Goal: Task Accomplishment & Management: Use online tool/utility

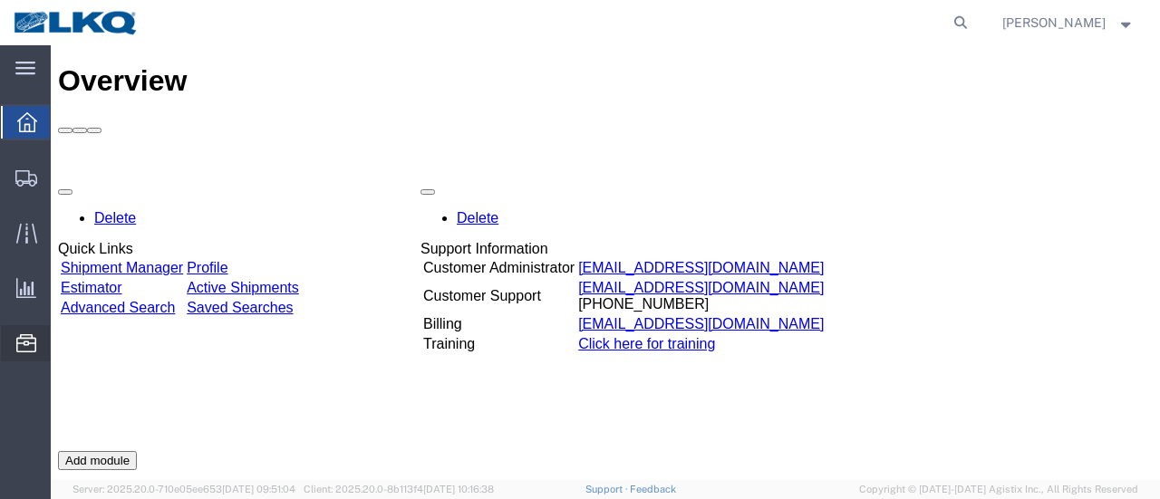
click at [0, 0] on span "Location Appointment" at bounding box center [0, 0] width 0 height 0
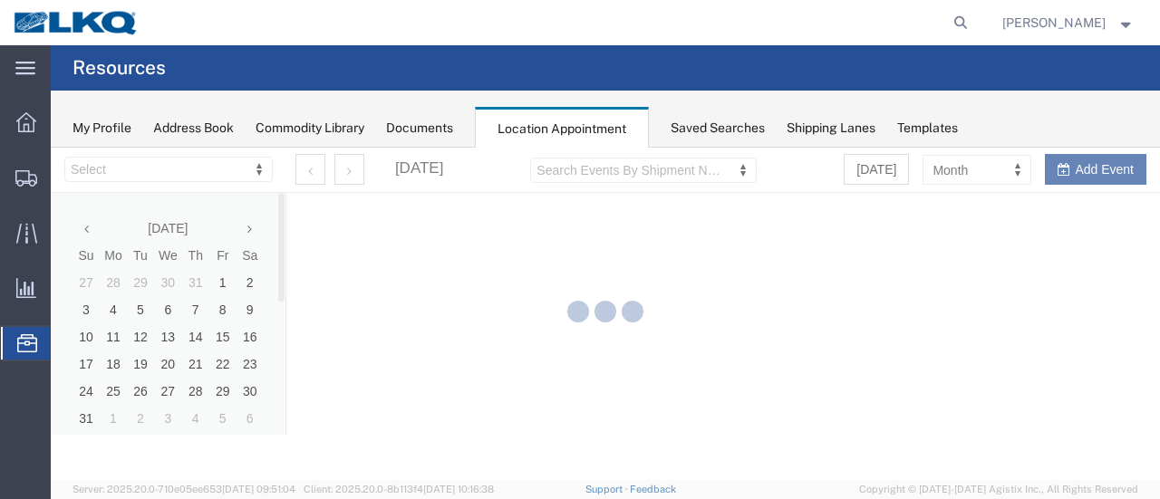
select select "28712"
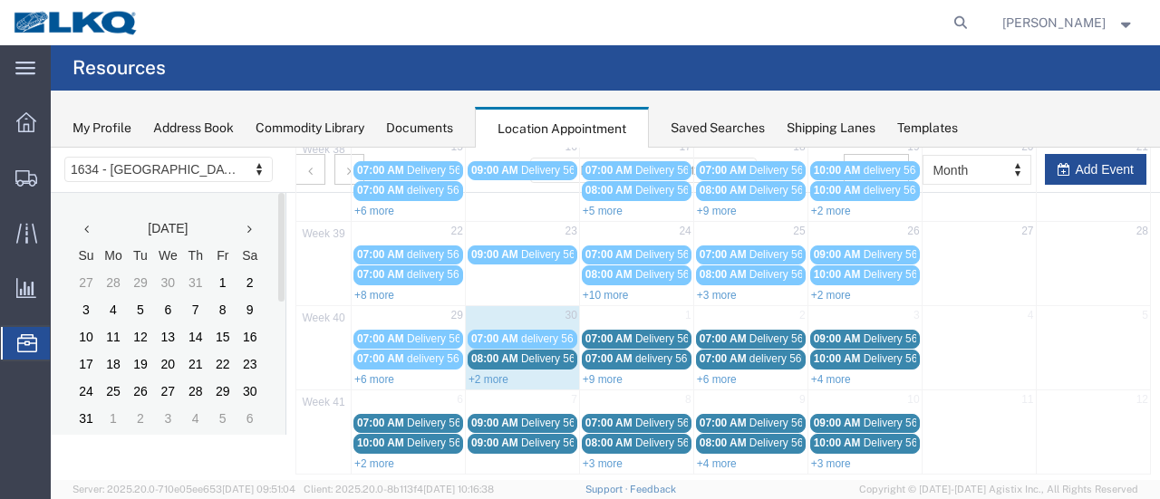
scroll to position [308, 0]
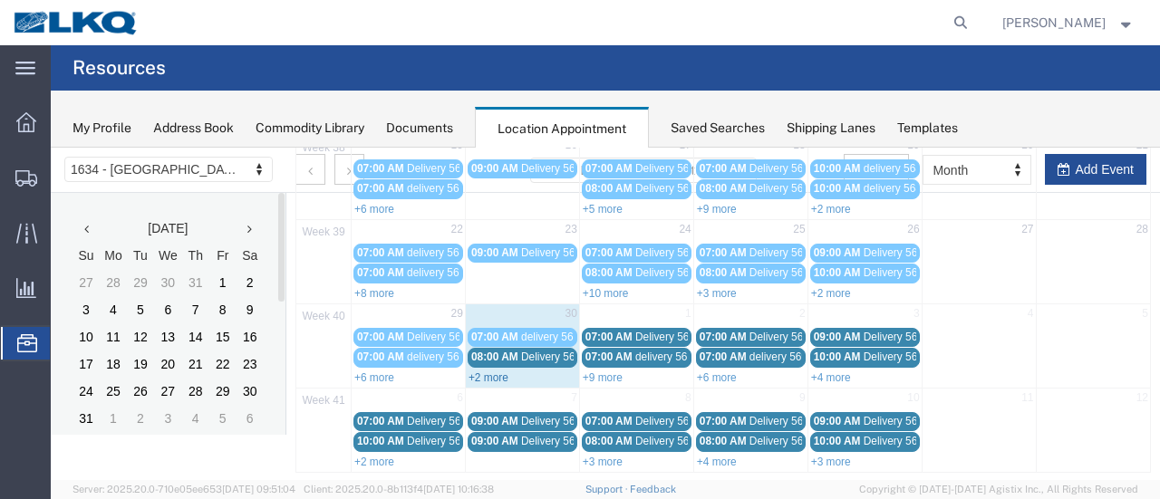
click at [480, 372] on link "+2 more" at bounding box center [488, 378] width 40 height 13
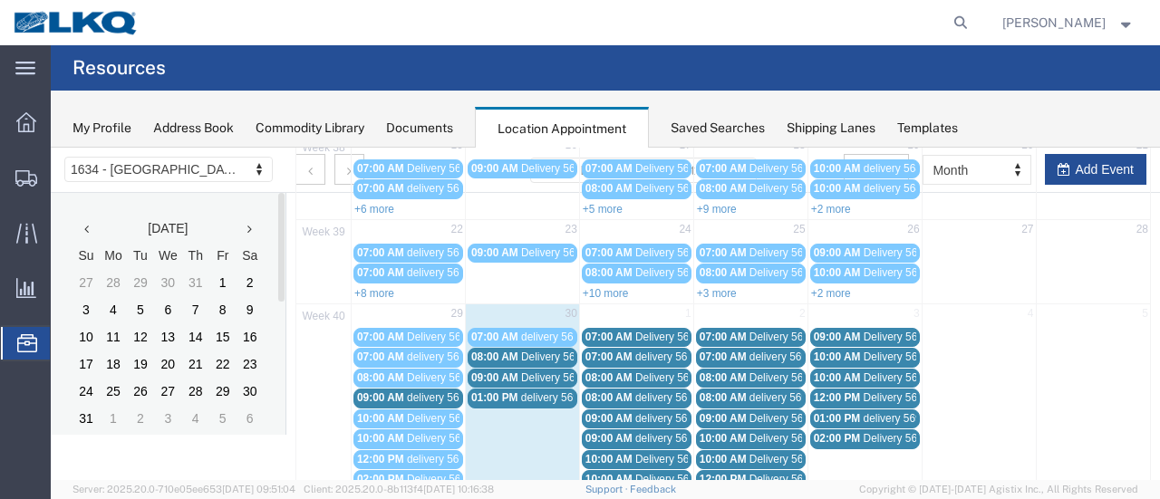
click at [547, 351] on span "Delivery 56522038" at bounding box center [566, 357] width 90 height 13
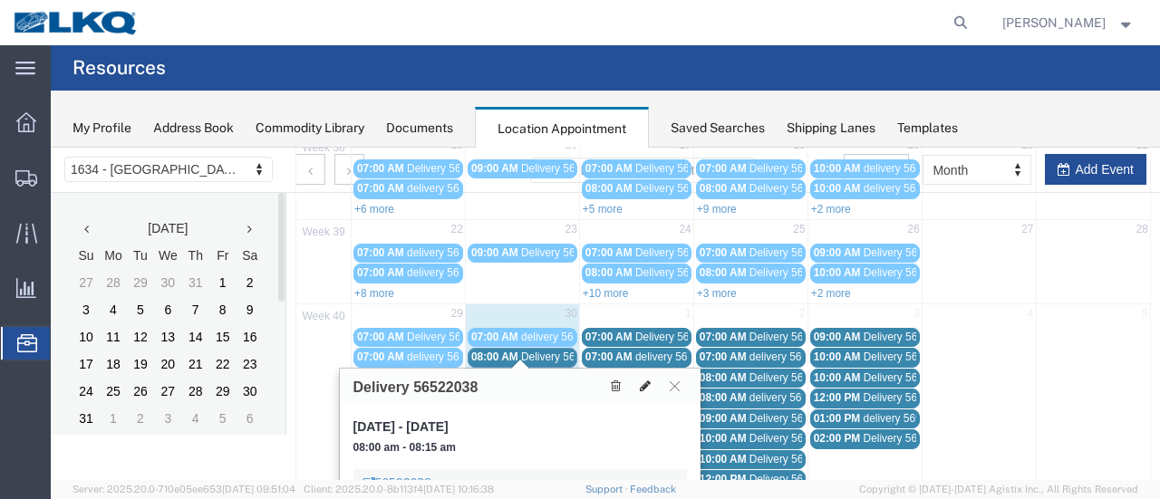
click at [647, 381] on icon at bounding box center [645, 386] width 11 height 13
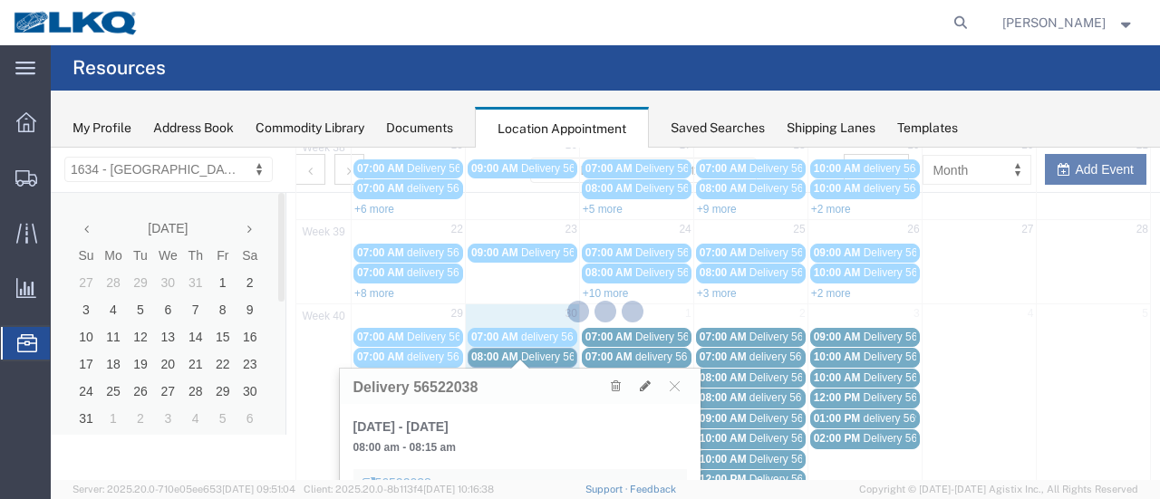
select select "1"
select select
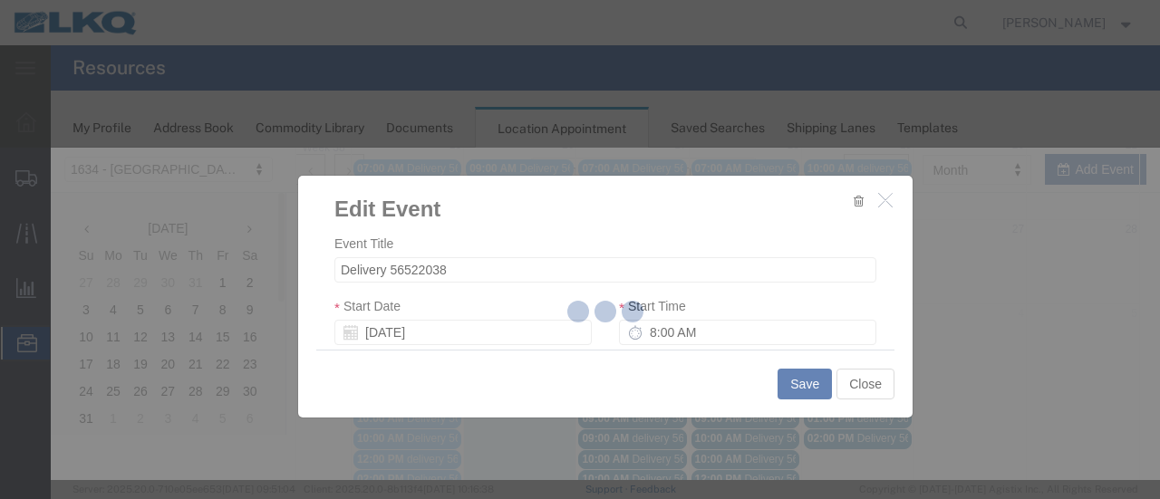
select select
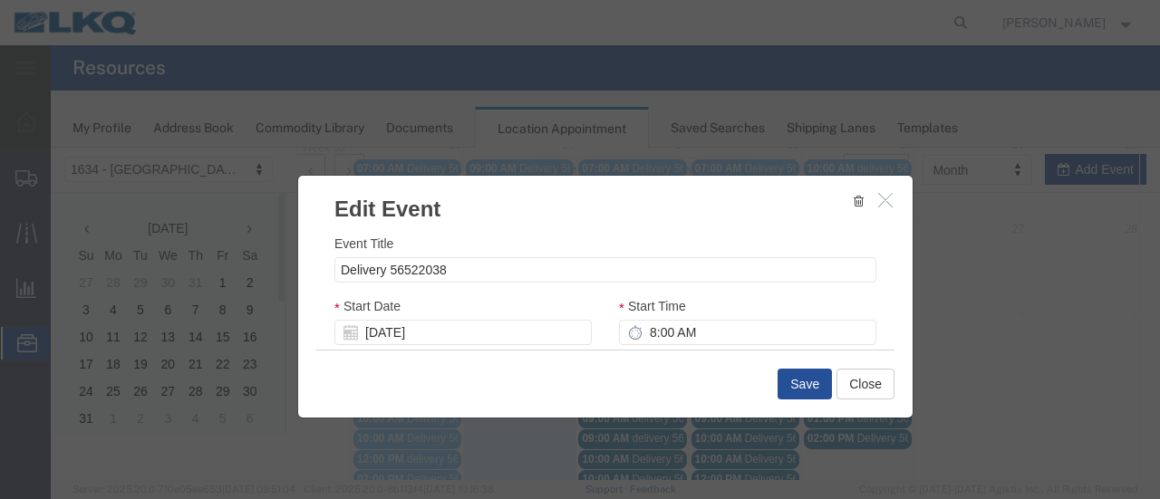
scroll to position [272, 0]
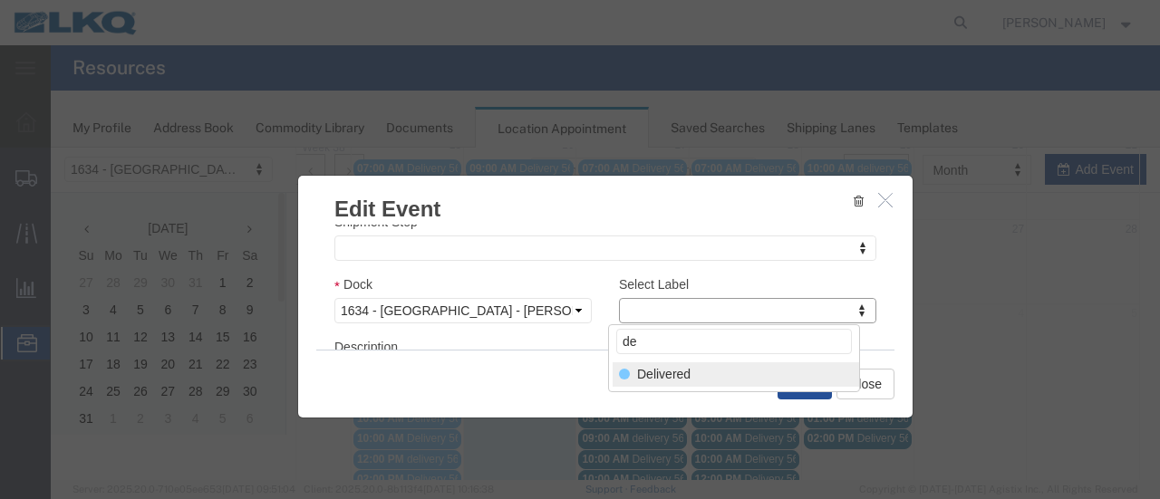
type input "de"
select select "40"
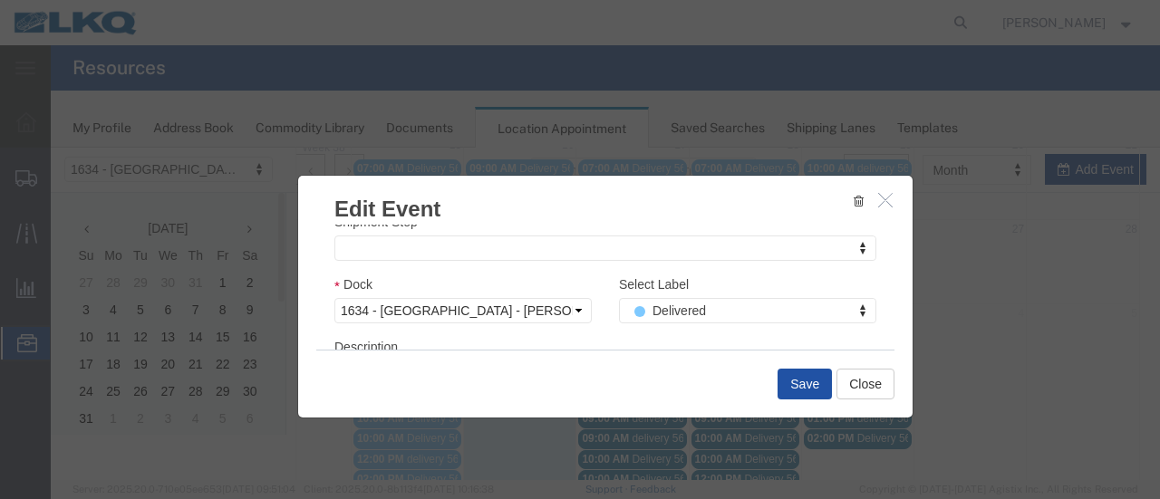
click at [793, 385] on button "Save" at bounding box center [804, 384] width 54 height 31
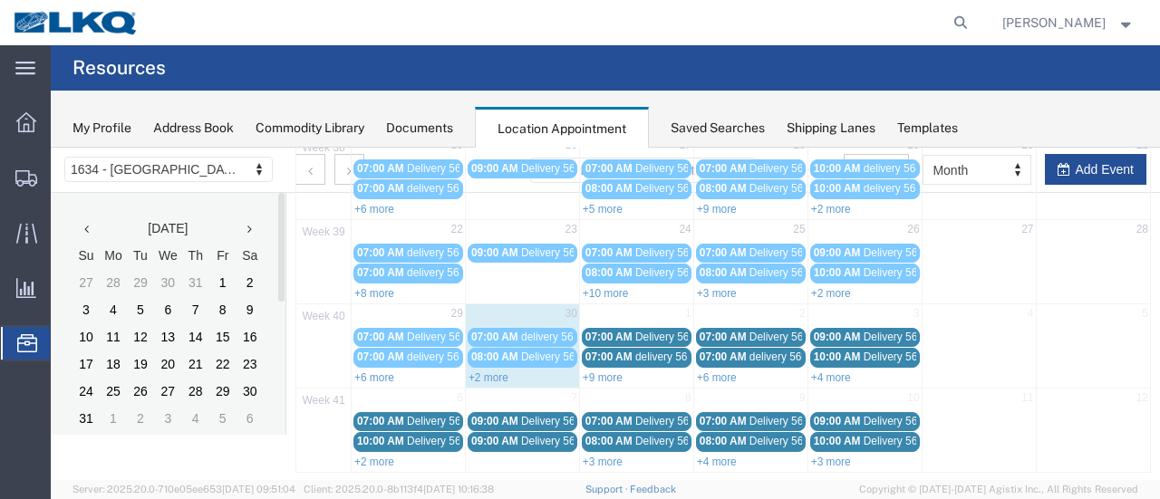
scroll to position [116, 0]
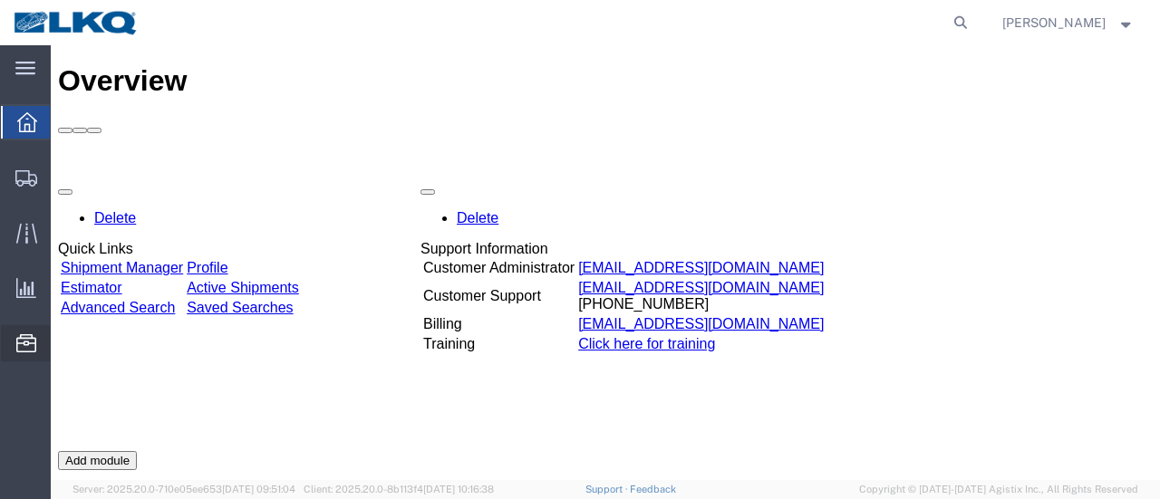
click at [0, 0] on span "Location Appointment" at bounding box center [0, 0] width 0 height 0
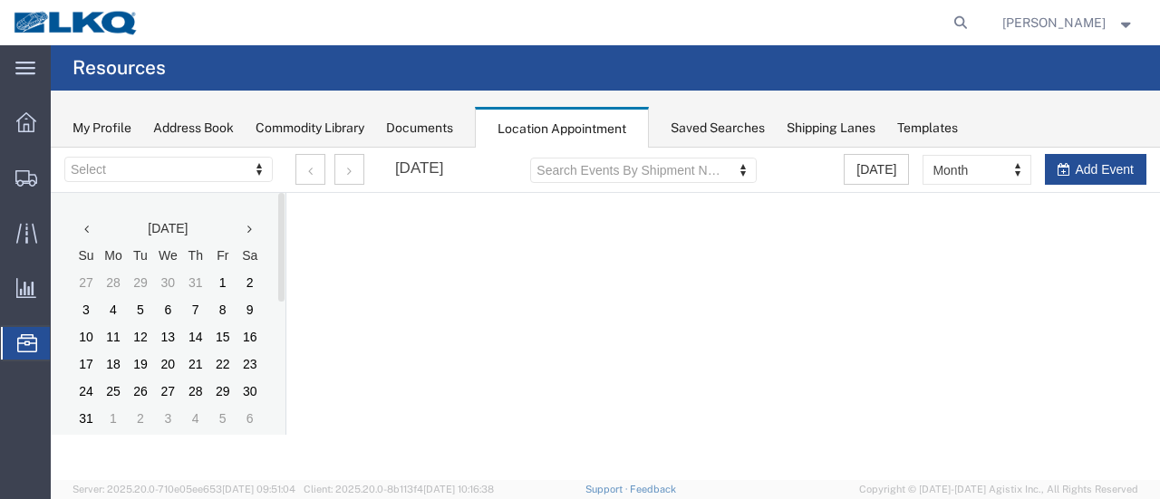
select select "28712"
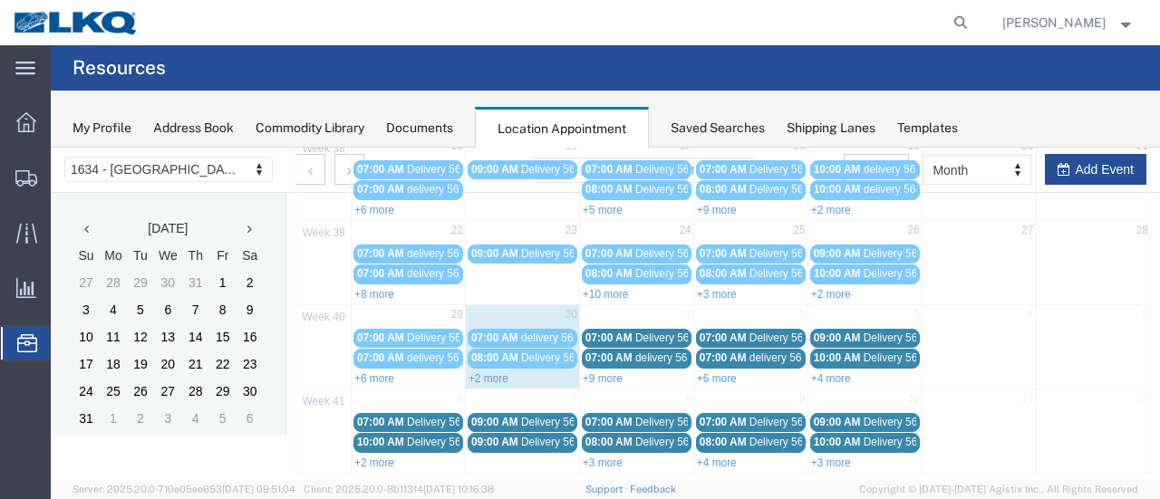
scroll to position [308, 0]
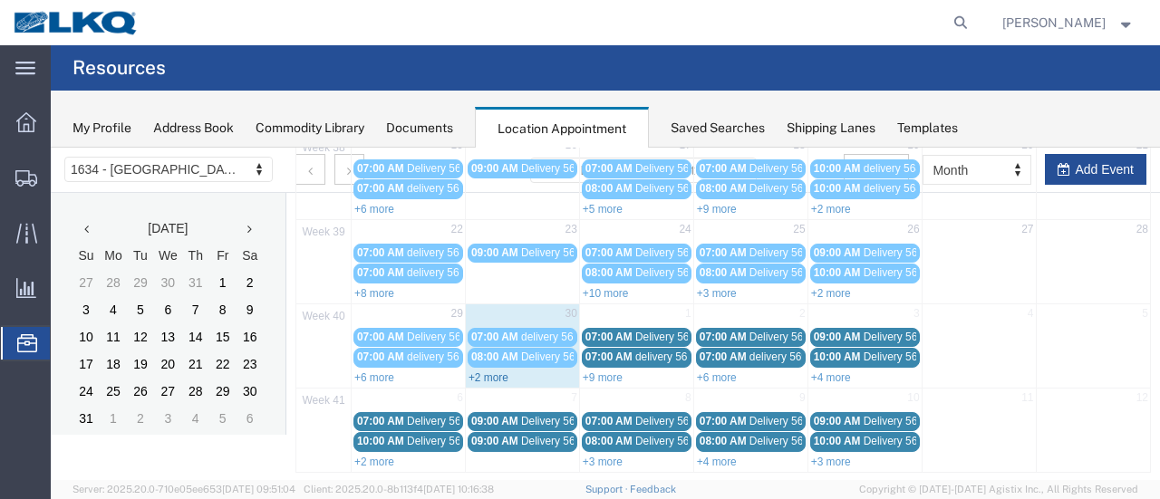
click at [493, 372] on link "+2 more" at bounding box center [488, 378] width 40 height 13
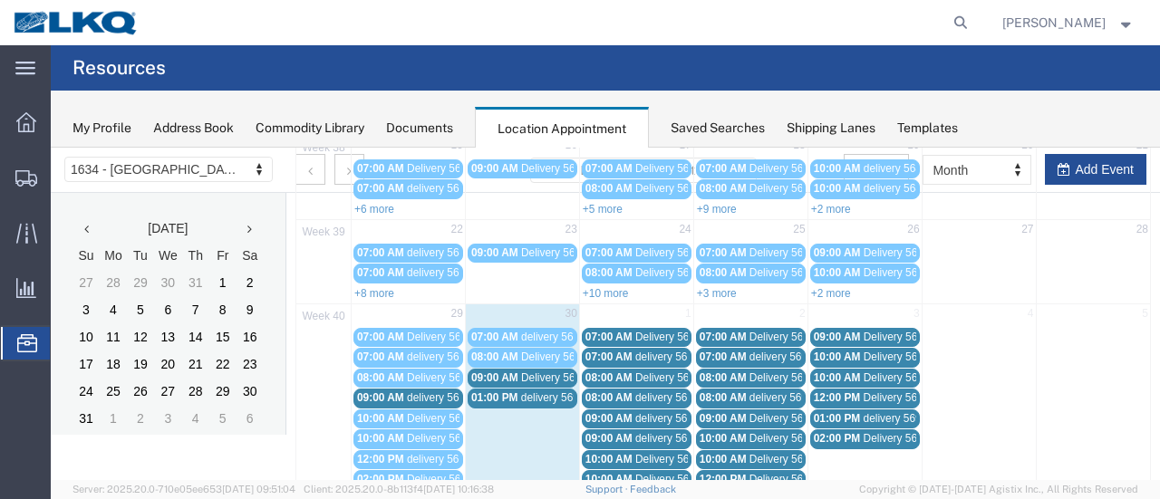
click at [545, 372] on span "Delivery 56593300" at bounding box center [566, 378] width 90 height 13
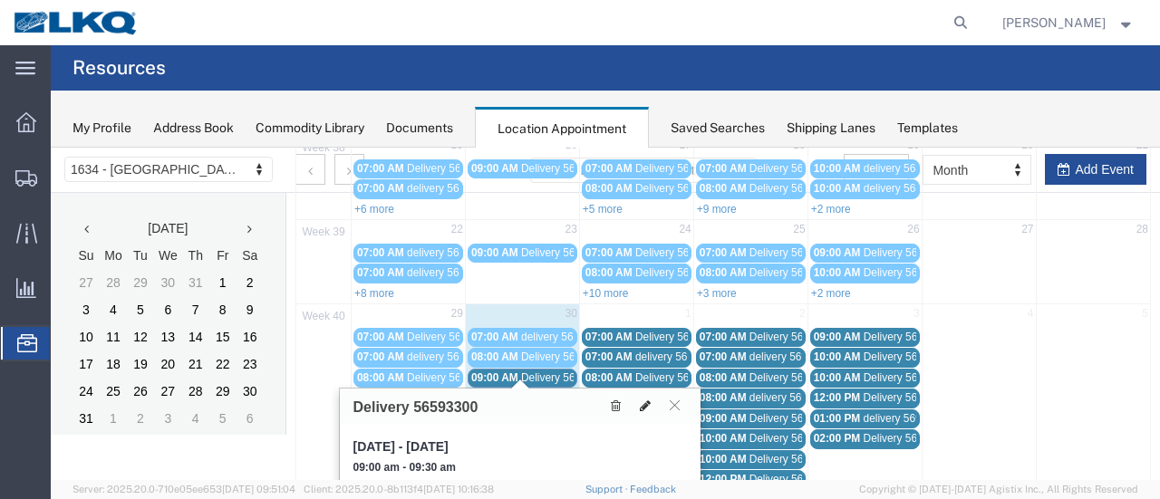
click at [647, 400] on icon at bounding box center [645, 406] width 11 height 13
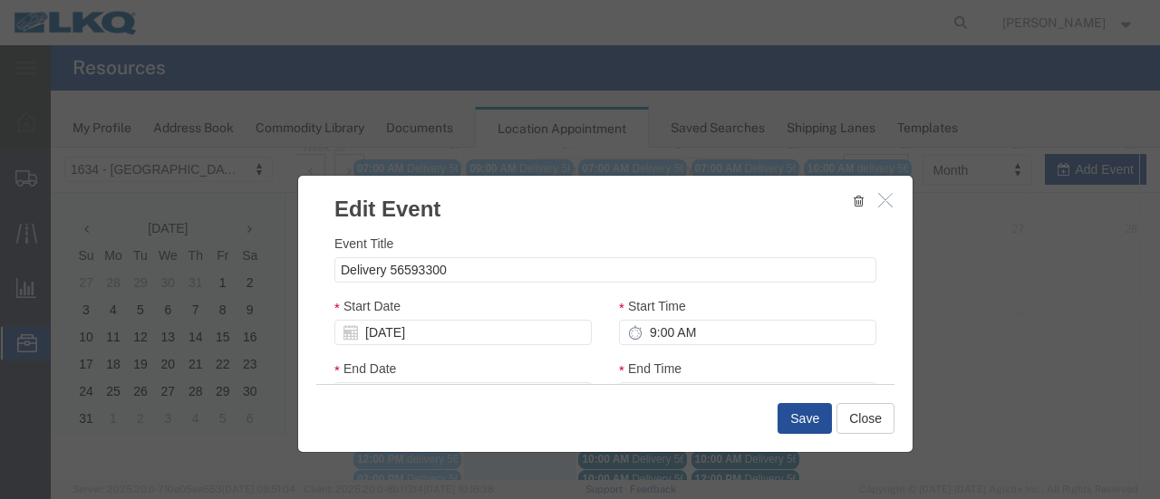
select select
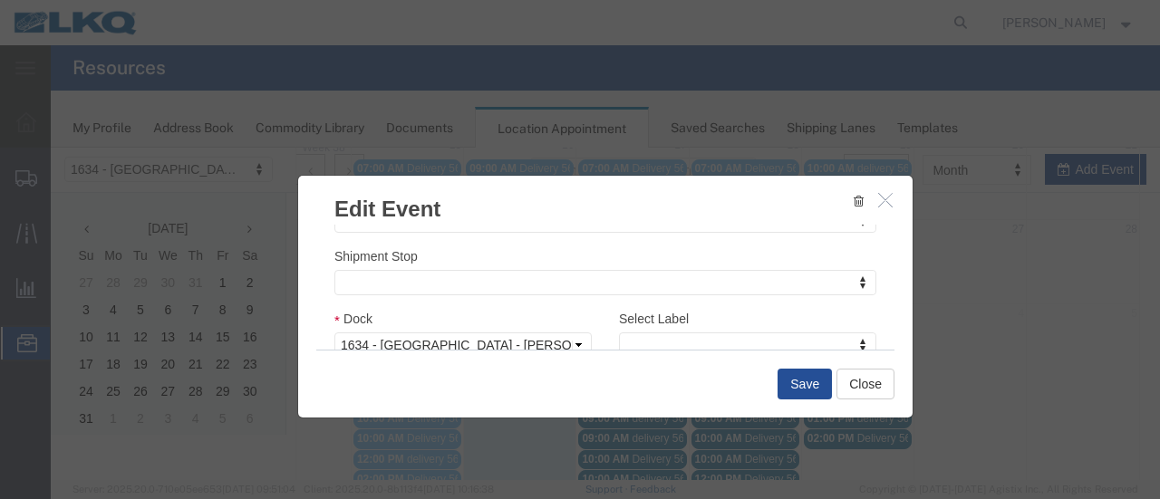
scroll to position [272, 0]
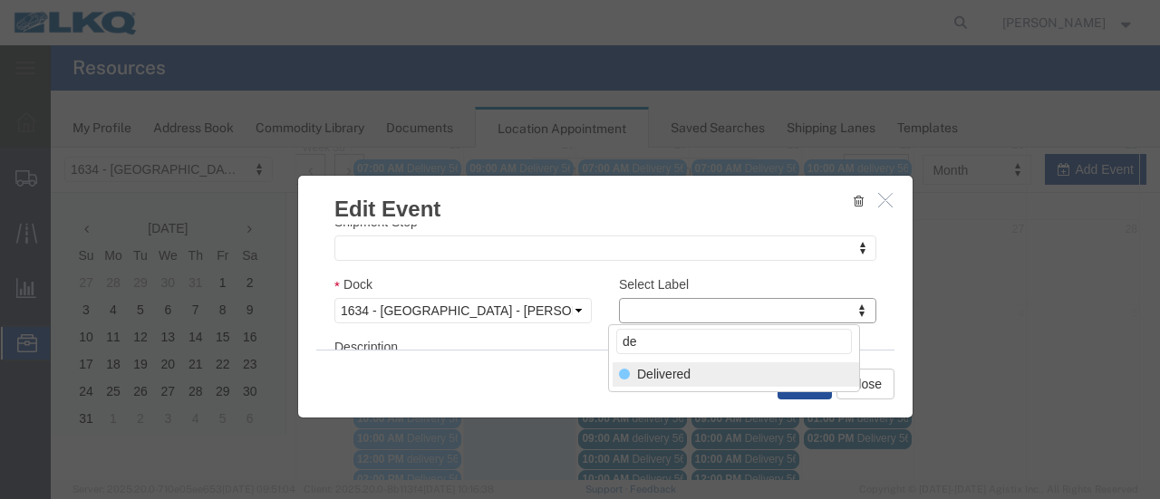
type input "de"
select select "40"
click at [801, 381] on button "Save" at bounding box center [804, 384] width 54 height 31
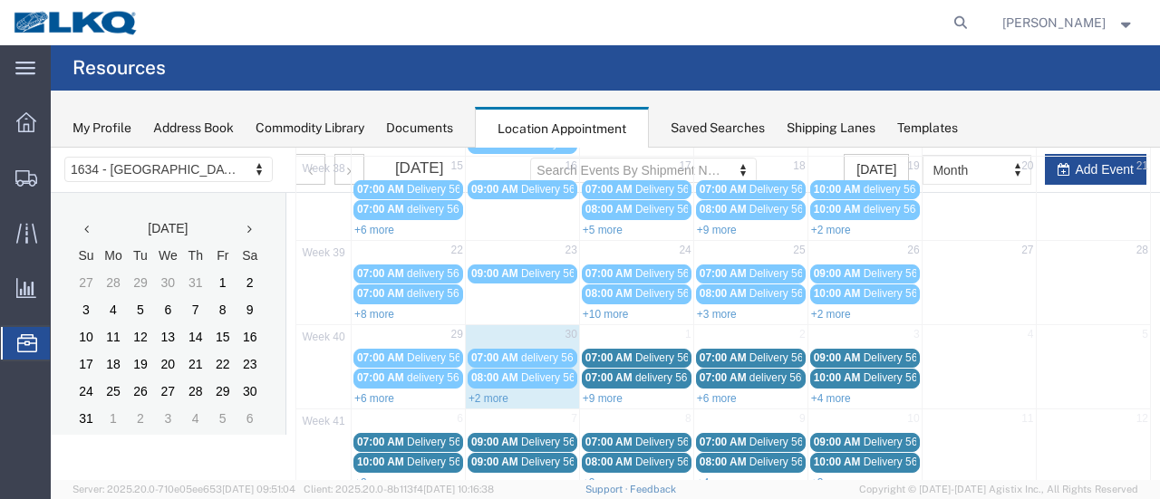
scroll to position [297, 0]
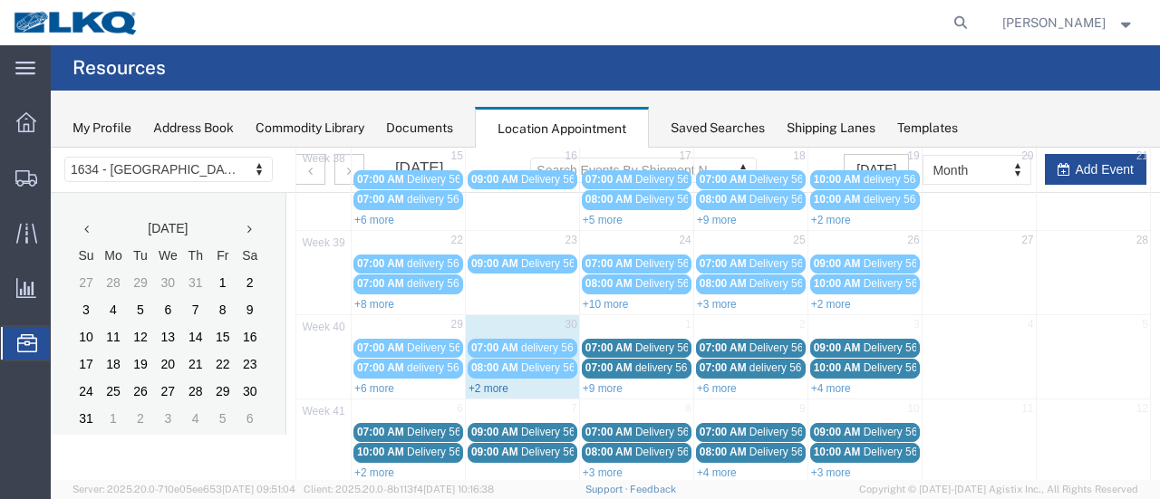
click at [477, 382] on link "+2 more" at bounding box center [488, 388] width 40 height 13
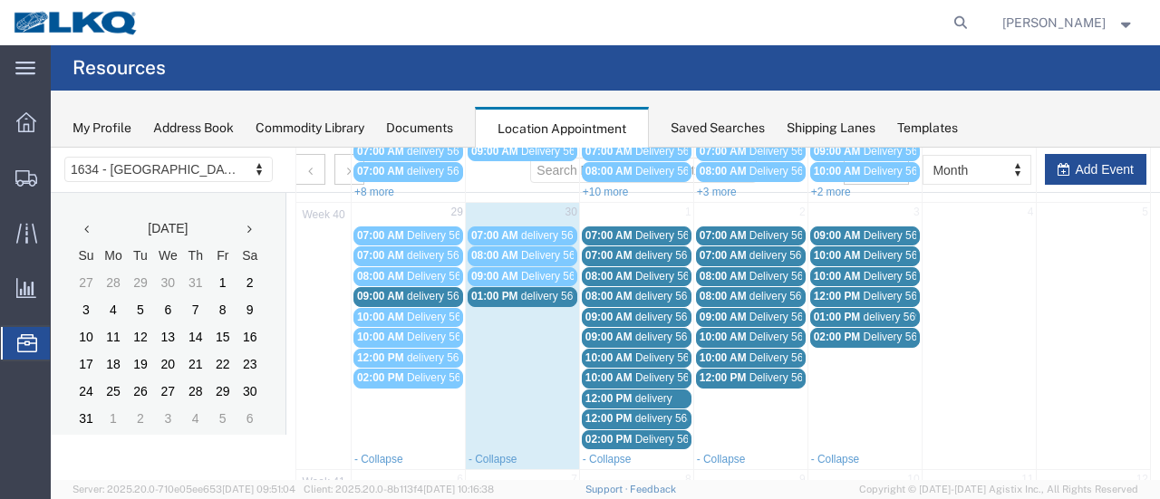
scroll to position [388, 0]
